Goal: Information Seeking & Learning: Check status

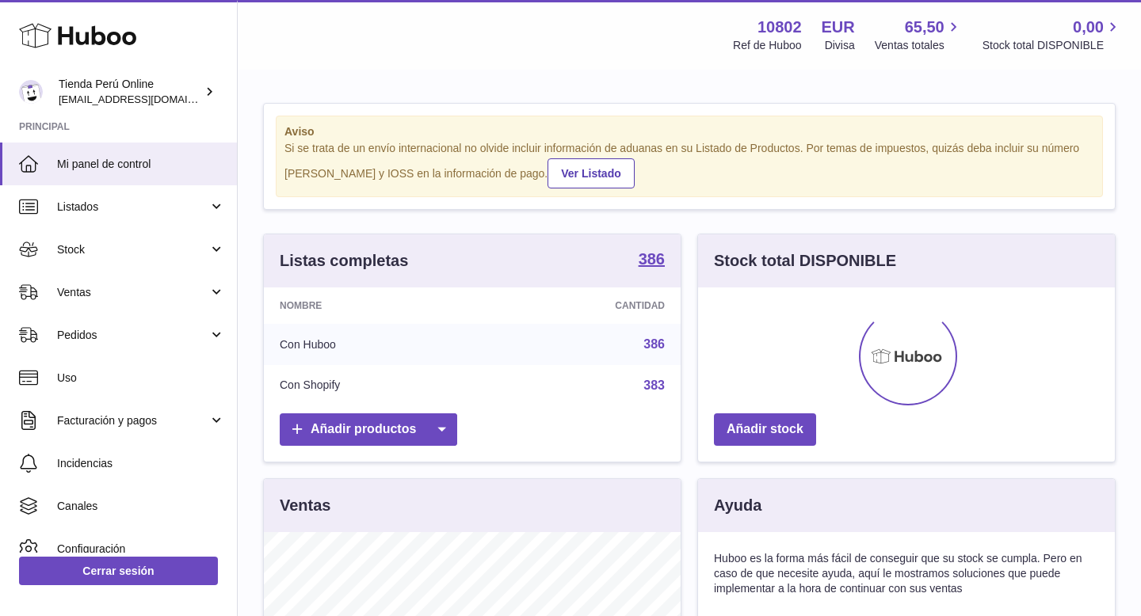
scroll to position [247, 417]
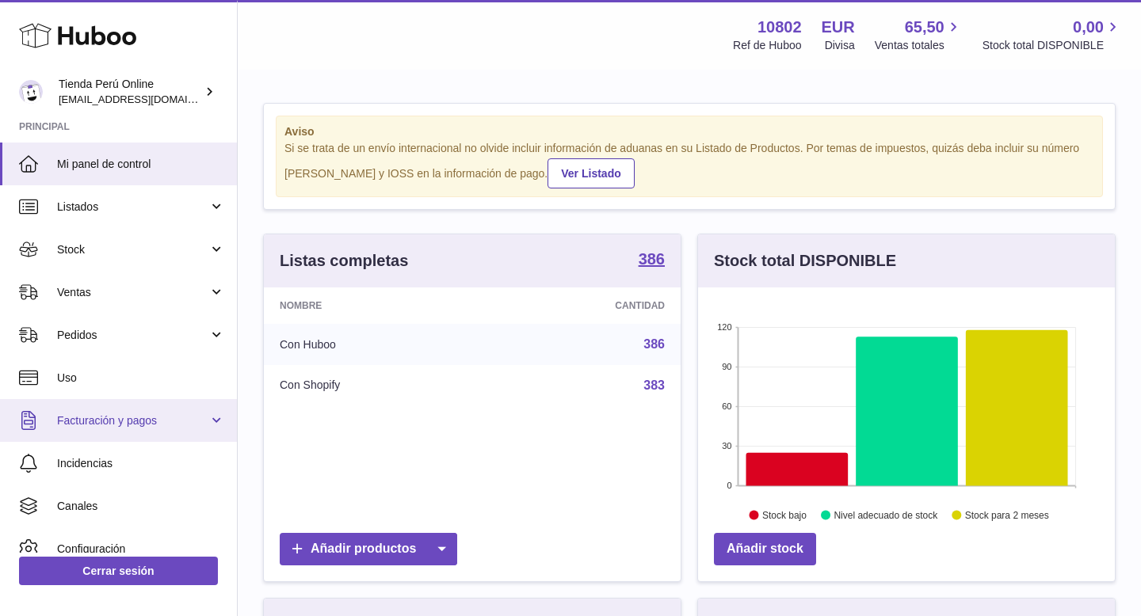
click at [170, 429] on link "Facturación y pagos" at bounding box center [118, 420] width 237 height 43
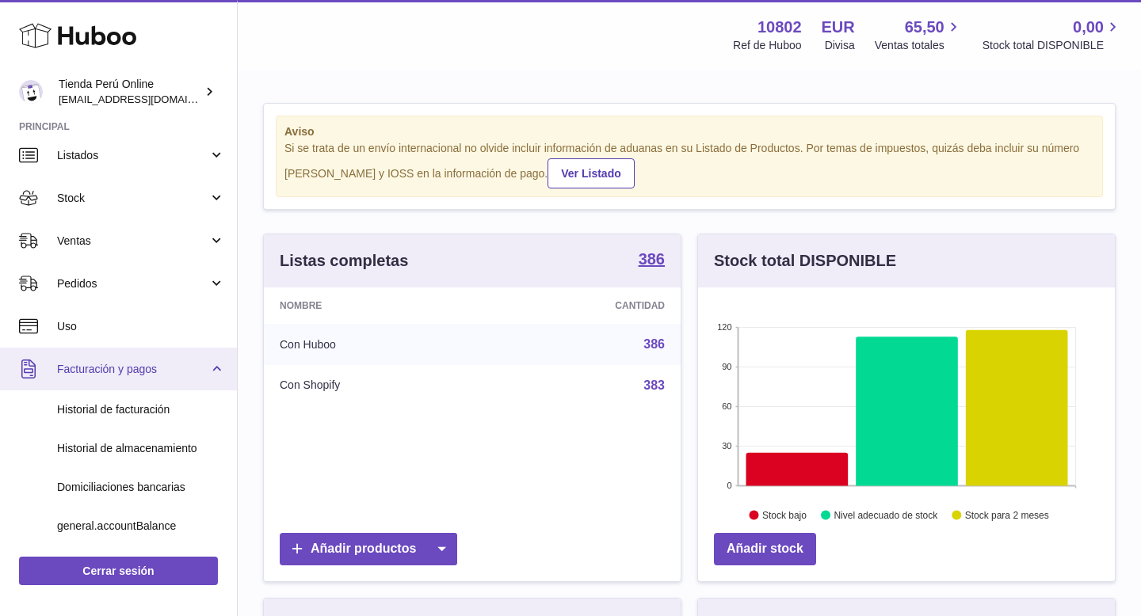
scroll to position [59, 0]
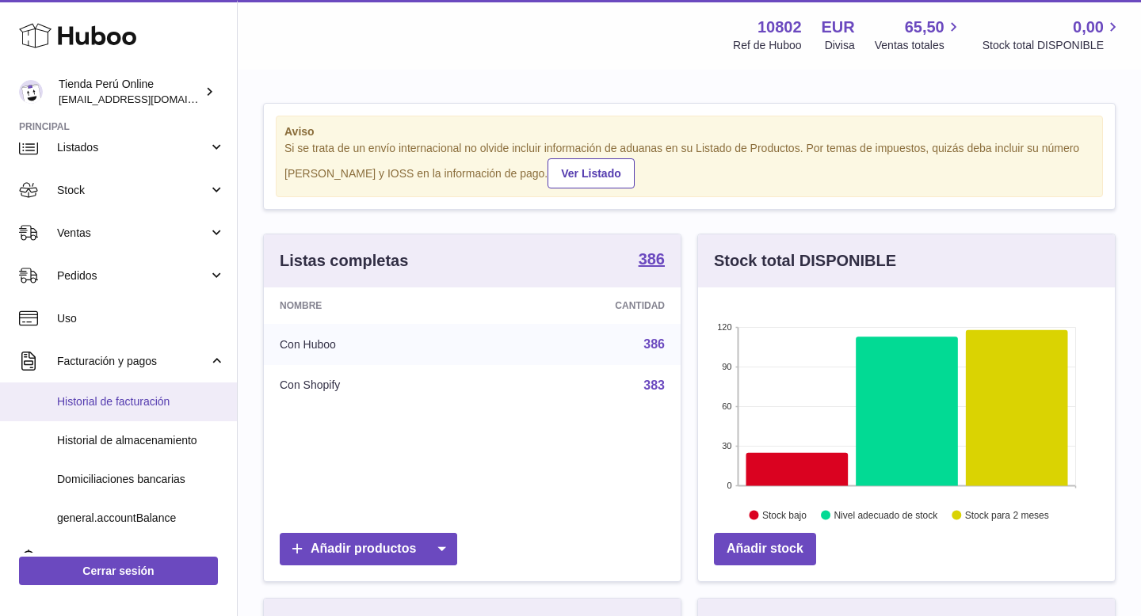
click at [168, 407] on span "Historial de facturación" at bounding box center [141, 402] width 168 height 15
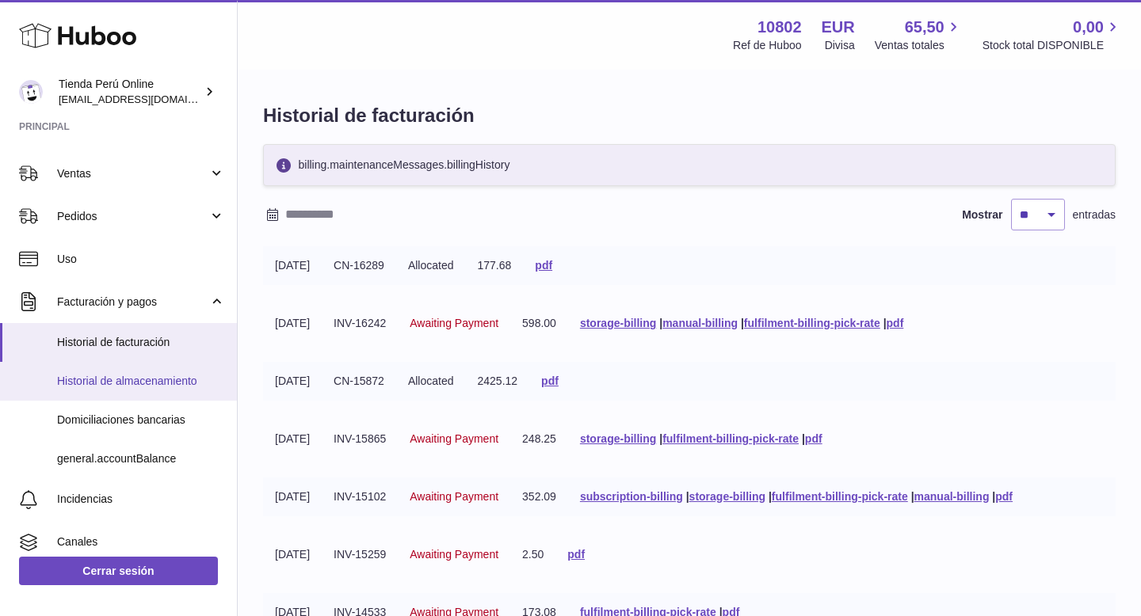
scroll to position [115, 0]
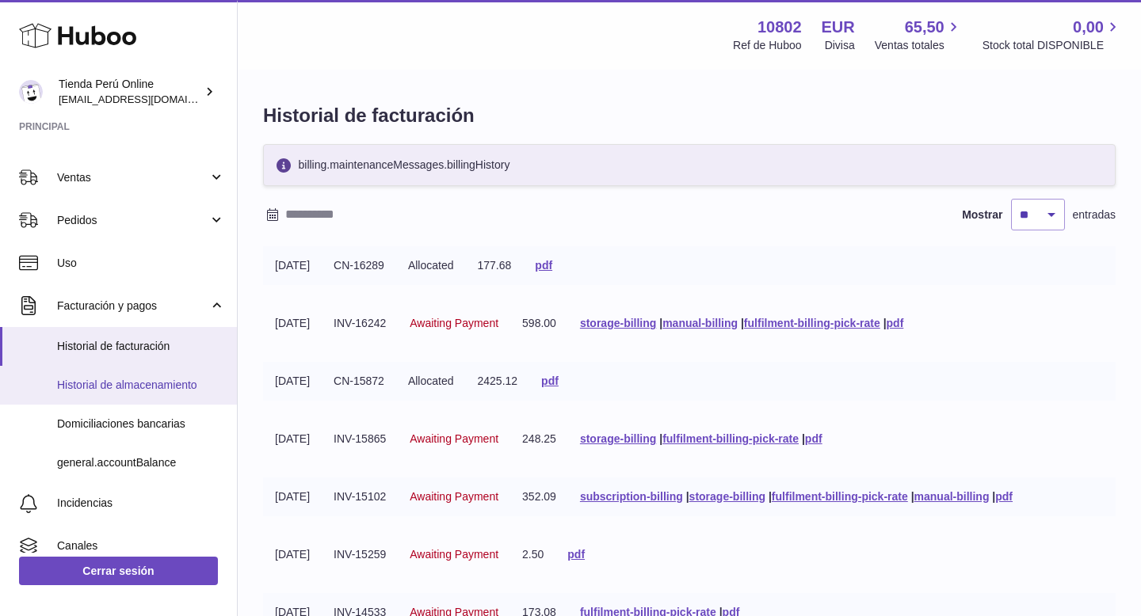
click at [132, 385] on span "Historial de almacenamiento" at bounding box center [141, 385] width 168 height 15
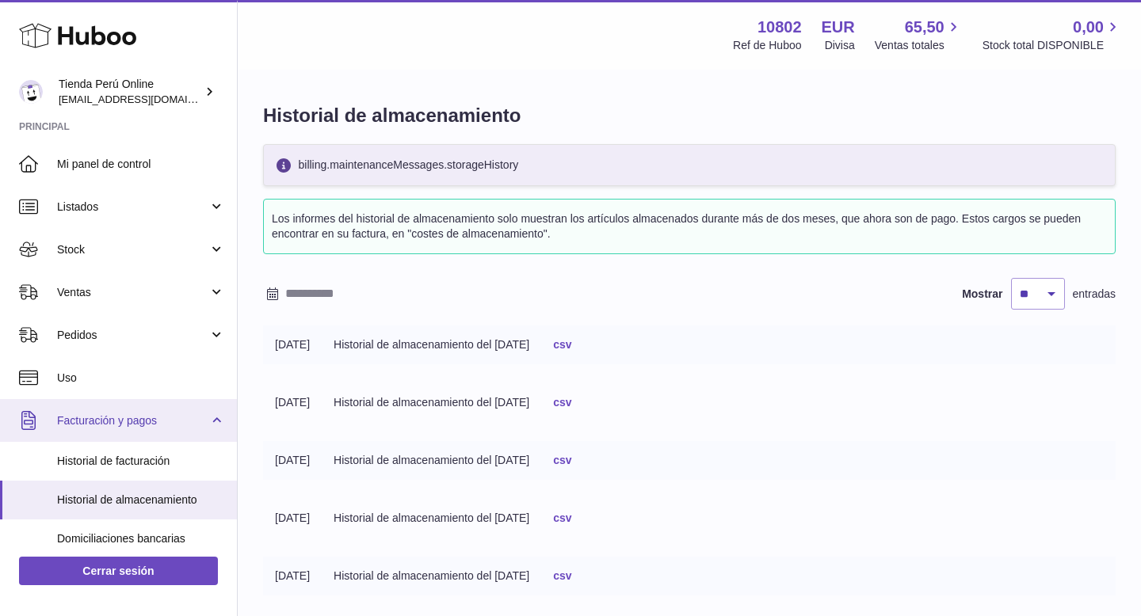
click at [147, 426] on span "Facturación y pagos" at bounding box center [132, 421] width 151 height 15
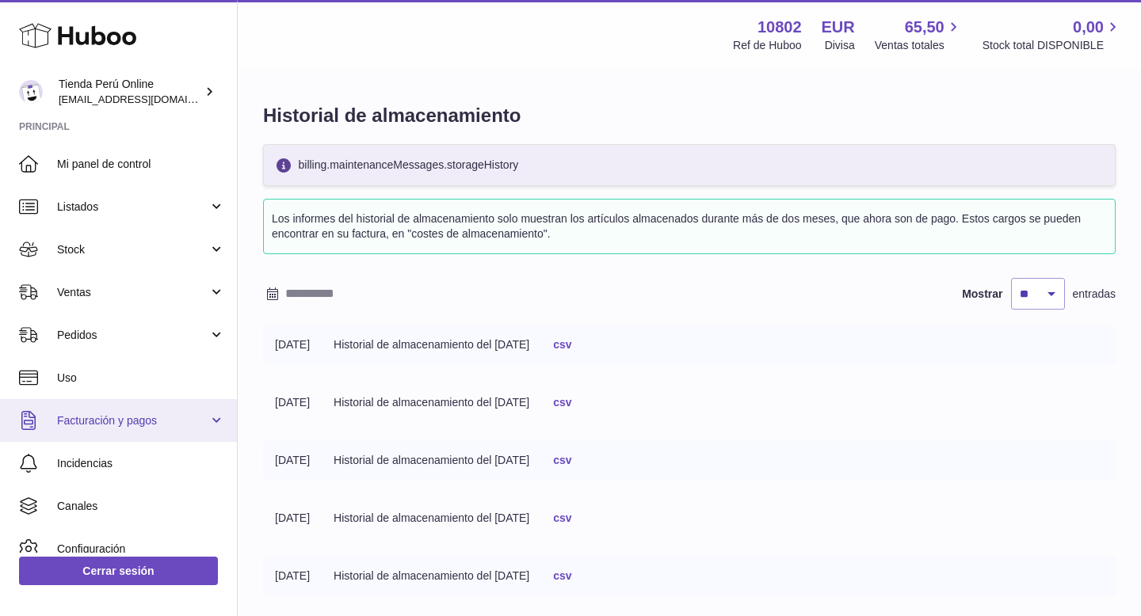
click at [182, 431] on link "Facturación y pagos" at bounding box center [118, 420] width 237 height 43
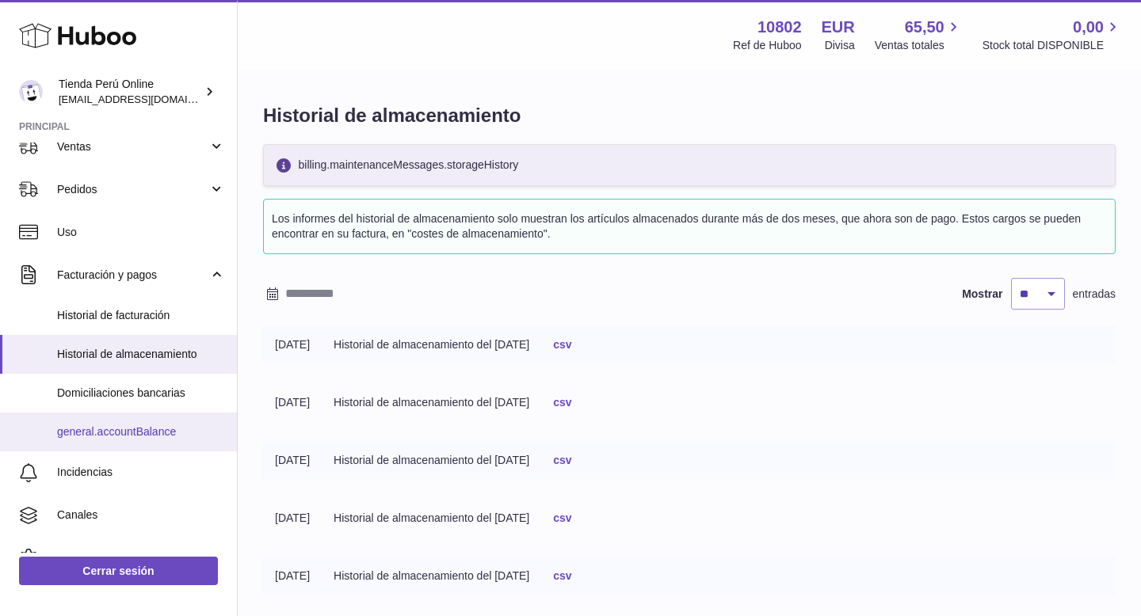
scroll to position [121, 0]
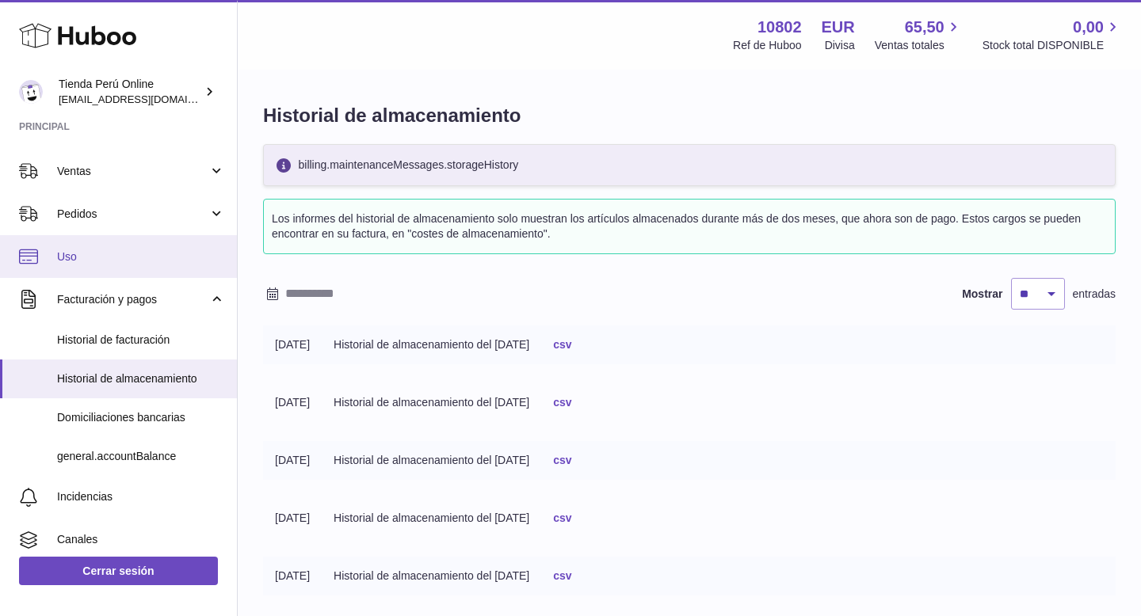
click at [124, 259] on span "Uso" at bounding box center [141, 257] width 168 height 15
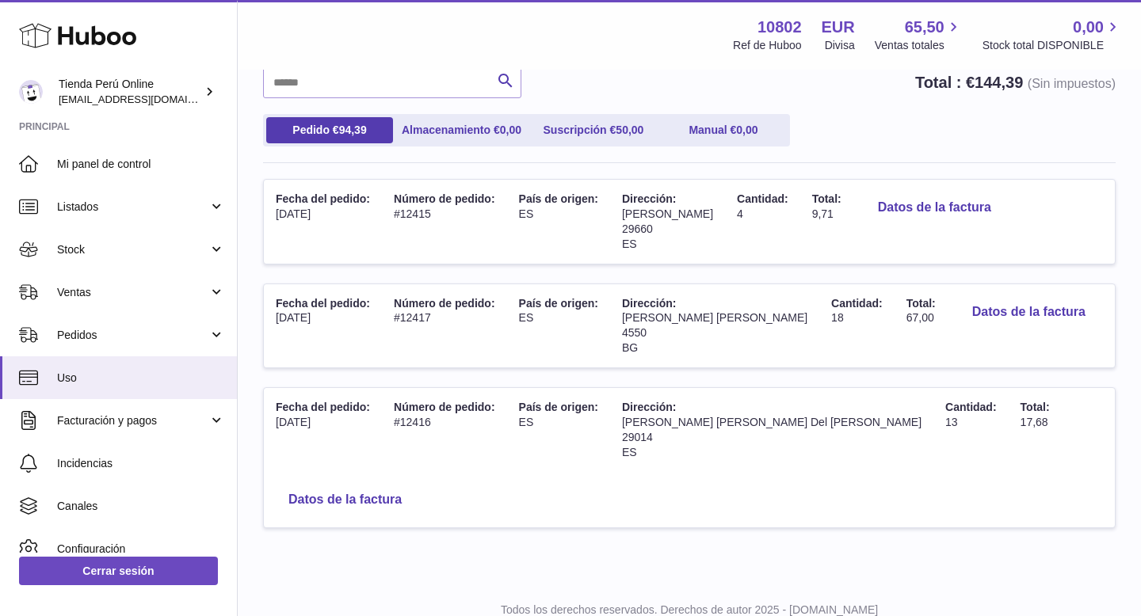
scroll to position [142, 0]
click at [145, 426] on span "Facturación y pagos" at bounding box center [132, 421] width 151 height 15
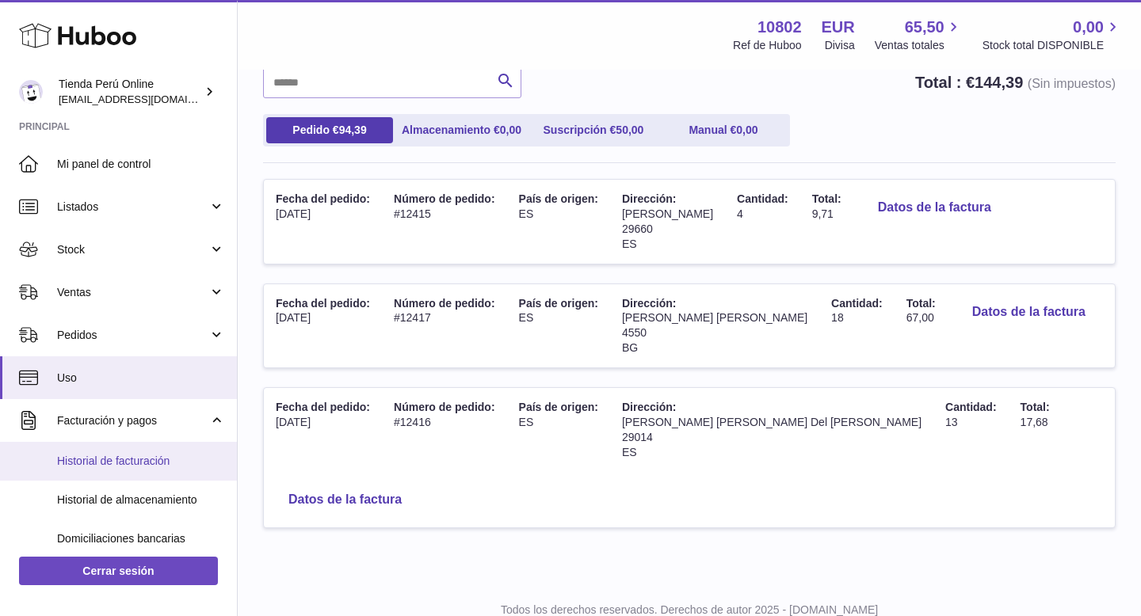
click at [145, 455] on span "Historial de facturación" at bounding box center [141, 461] width 168 height 15
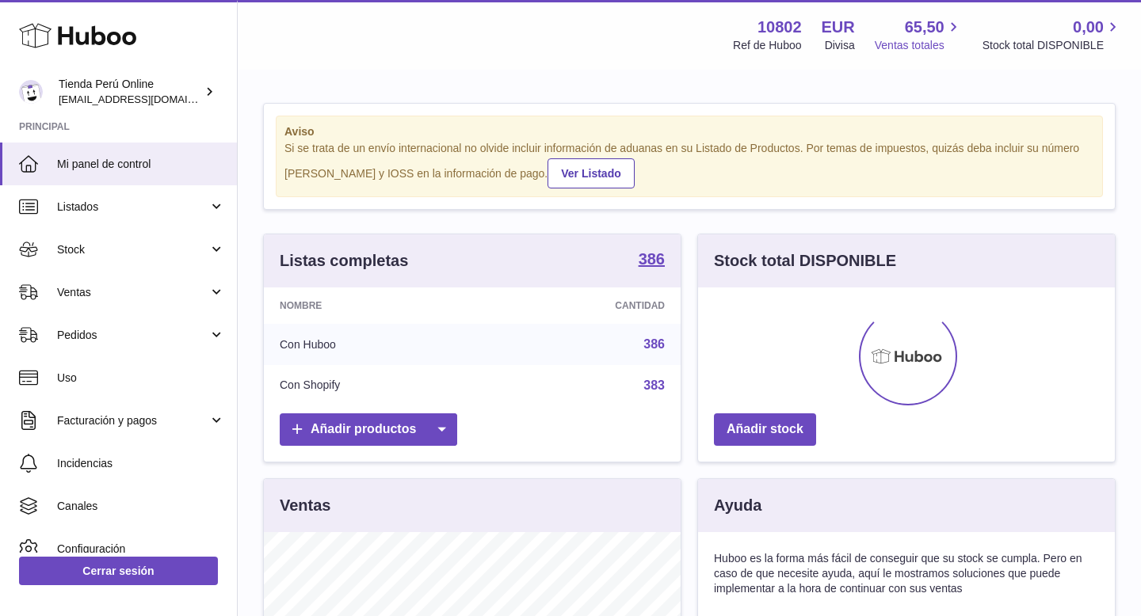
scroll to position [247, 417]
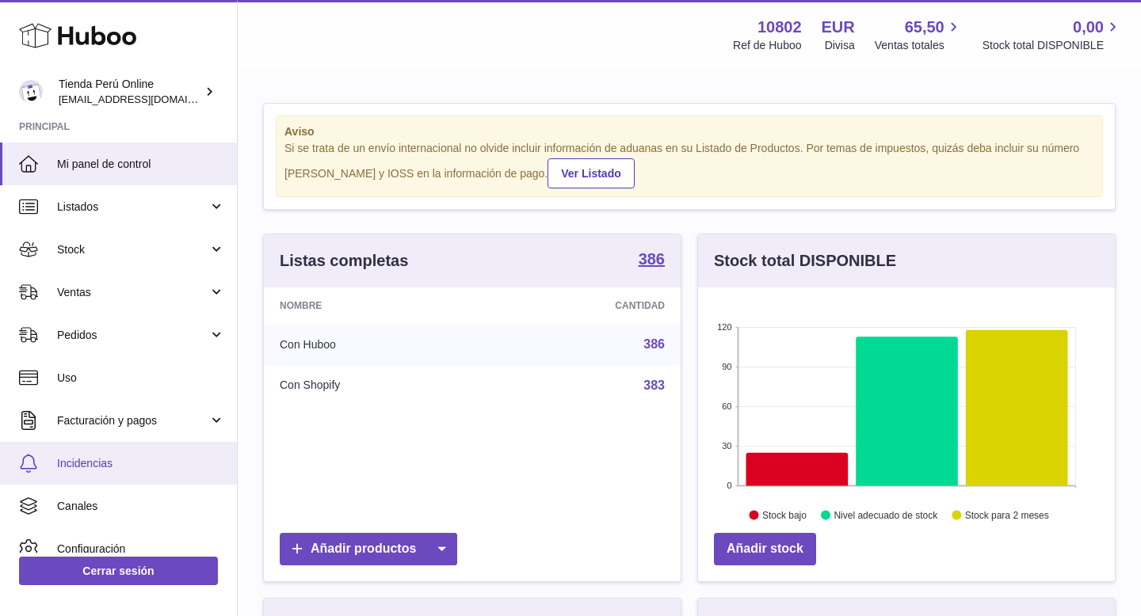
click at [139, 457] on span "Incidencias" at bounding box center [141, 463] width 168 height 15
